Goal: Transaction & Acquisition: Purchase product/service

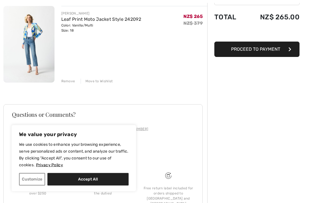
scroll to position [77, 0]
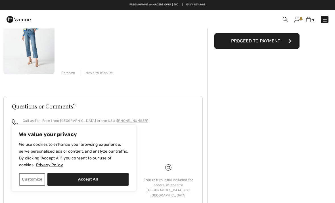
click at [35, 185] on button "Customize" at bounding box center [32, 179] width 26 height 12
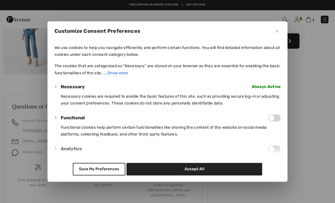
click at [278, 32] on img "Close" at bounding box center [277, 31] width 3 height 3
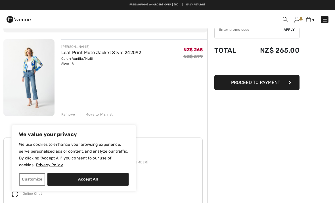
scroll to position [0, 0]
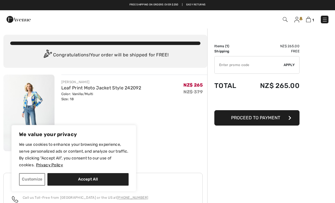
click at [28, 178] on button "Customize" at bounding box center [32, 179] width 26 height 12
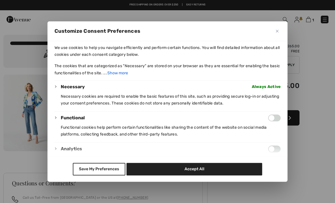
click at [91, 175] on button "Save My Preferences" at bounding box center [99, 168] width 53 height 12
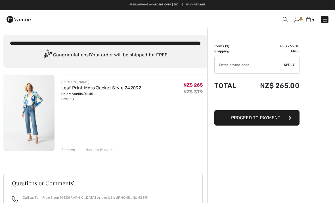
click at [87, 88] on link "Leaf Print Moto Jacket Style 242092" at bounding box center [101, 87] width 80 height 5
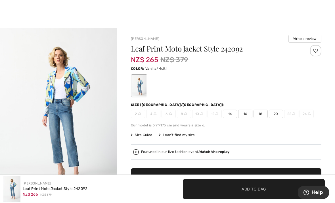
click at [211, 50] on h1 "Leaf Print Moto Jacket Style 242092" at bounding box center [210, 48] width 159 height 7
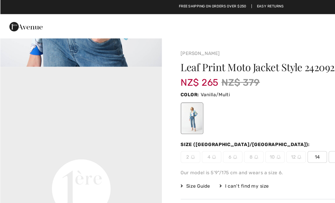
scroll to position [331, 0]
click at [7, 15] on img at bounding box center [19, 19] width 24 height 11
click at [20, 18] on img at bounding box center [19, 19] width 24 height 11
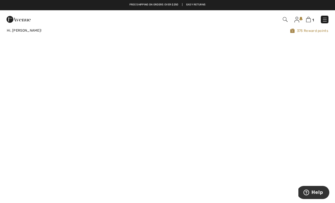
click at [20, 20] on img at bounding box center [19, 19] width 24 height 11
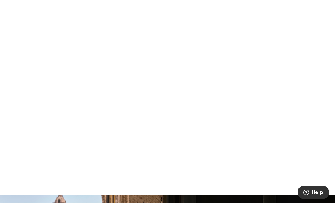
scroll to position [378, 0]
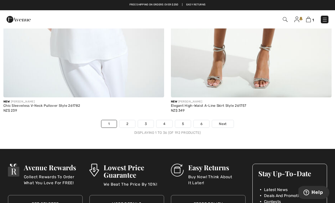
scroll to position [4817, 0]
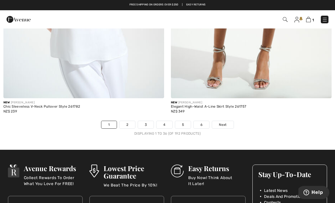
click at [128, 122] on link "2" at bounding box center [128, 124] width 16 height 7
click at [125, 121] on link "2" at bounding box center [128, 124] width 16 height 7
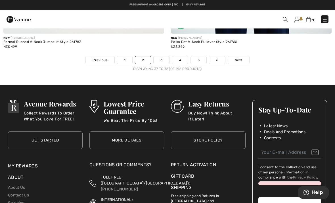
scroll to position [4956, 0]
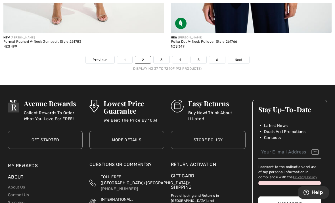
click at [237, 57] on span "Next" at bounding box center [239, 59] width 8 height 5
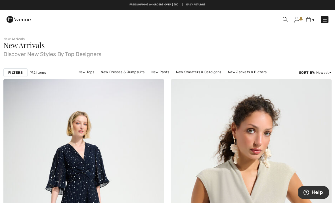
click at [20, 22] on img at bounding box center [19, 19] width 24 height 11
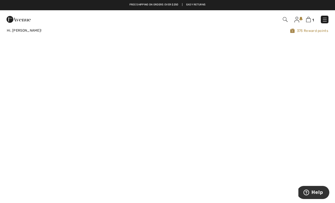
click at [284, 18] on img at bounding box center [285, 19] width 5 height 5
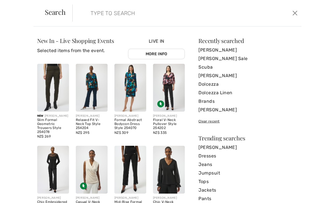
click at [102, 11] on input "search" at bounding box center [163, 13] width 154 height 17
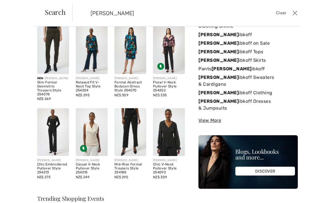
scroll to position [39, 0]
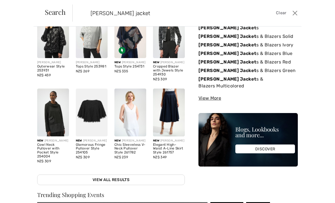
type input "[PERSON_NAME] jacket"
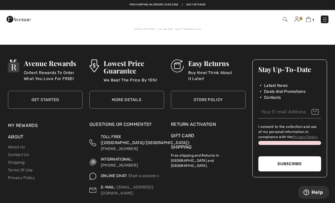
scroll to position [4991, 0]
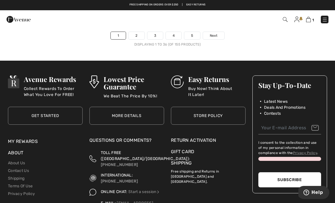
click at [214, 32] on link "Next" at bounding box center [213, 35] width 21 height 7
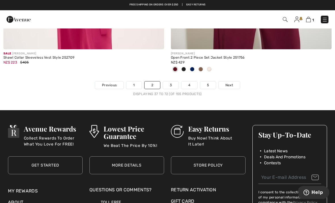
scroll to position [4893, 0]
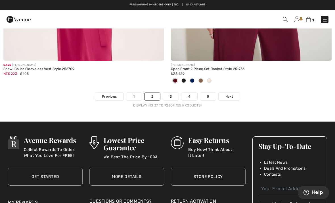
click at [230, 95] on span "Next" at bounding box center [230, 96] width 8 height 5
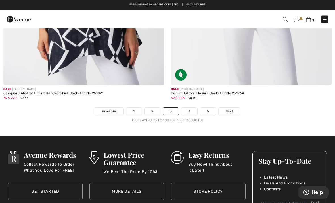
scroll to position [4904, 0]
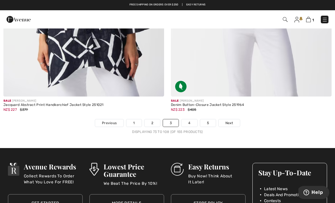
click at [230, 120] on span "Next" at bounding box center [230, 122] width 8 height 5
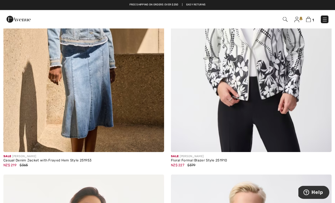
scroll to position [160, 0]
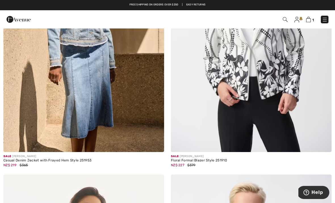
click at [300, 103] on img at bounding box center [251, 31] width 161 height 241
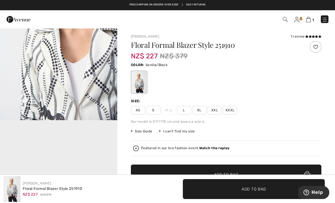
scroll to position [1, 0]
click at [199, 112] on span "XL" at bounding box center [199, 110] width 14 height 9
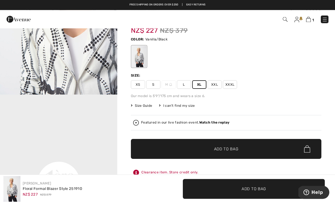
scroll to position [27, 0]
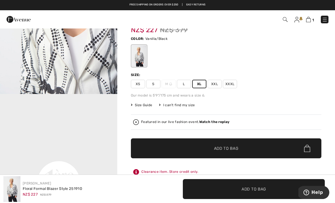
click at [274, 148] on span "✔ Added to Bag Add to Bag" at bounding box center [226, 148] width 191 height 20
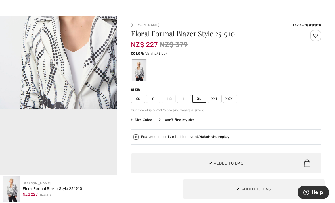
scroll to position [0, 0]
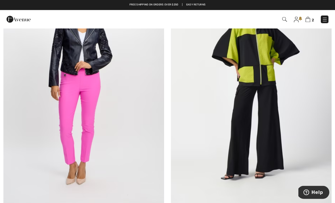
scroll to position [4756, 0]
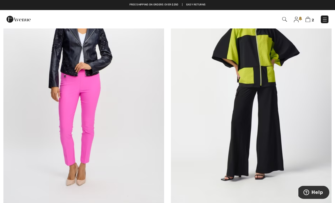
click at [116, 115] on img at bounding box center [83, 86] width 161 height 241
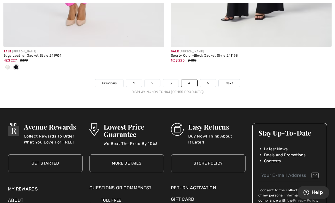
scroll to position [4936, 0]
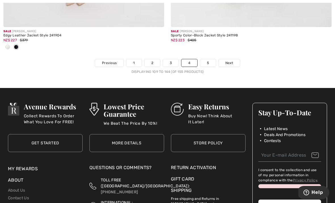
click at [210, 61] on link "5" at bounding box center [208, 62] width 16 height 7
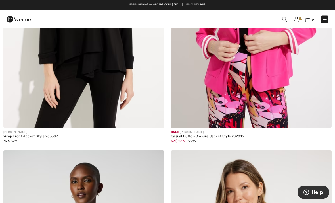
scroll to position [977, 0]
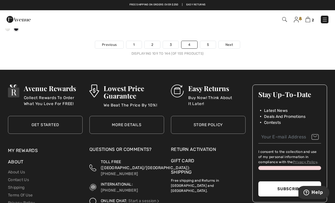
click at [30, 5] on div "Free shipping on orders over $250 | Easy Returns" at bounding box center [168, 8] width 330 height 10
click at [12, 17] on img at bounding box center [19, 19] width 24 height 11
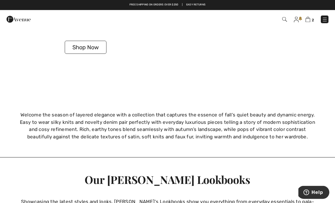
scroll to position [1546, 0]
